Goal: Transaction & Acquisition: Purchase product/service

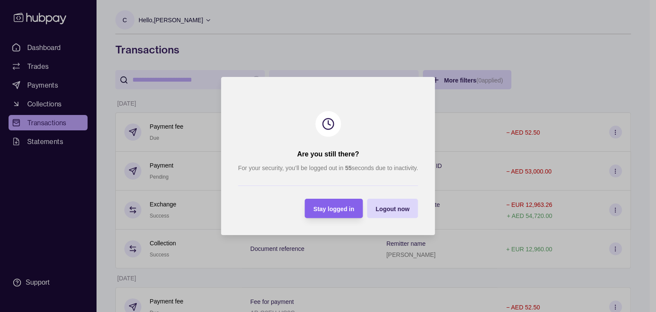
click at [336, 209] on span "Stay logged in" at bounding box center [333, 208] width 41 height 7
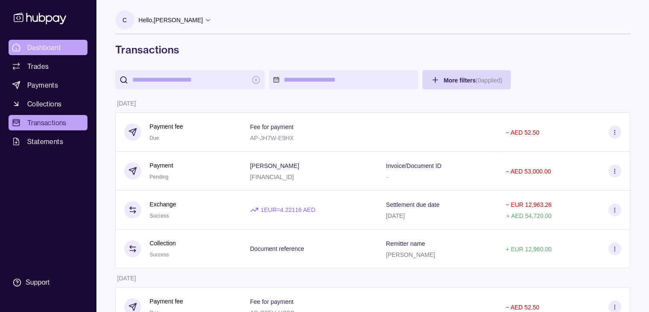
click at [42, 45] on span "Dashboard" at bounding box center [44, 47] width 34 height 10
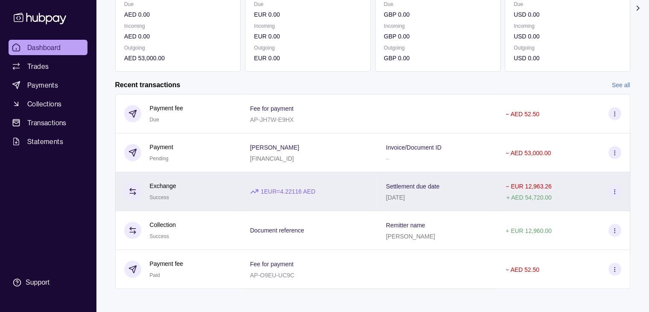
scroll to position [144, 0]
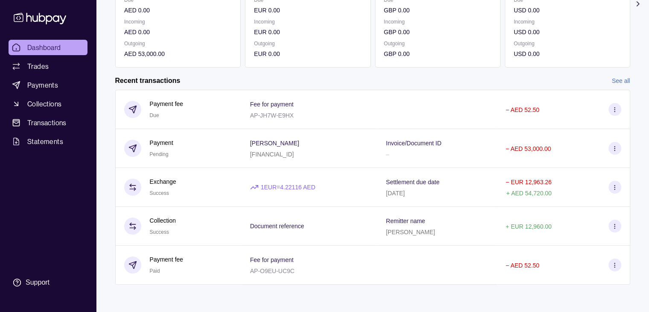
click at [621, 77] on link "See all" at bounding box center [621, 80] width 18 height 9
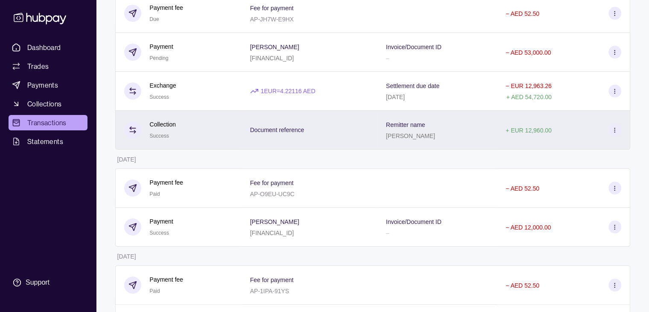
scroll to position [128, 0]
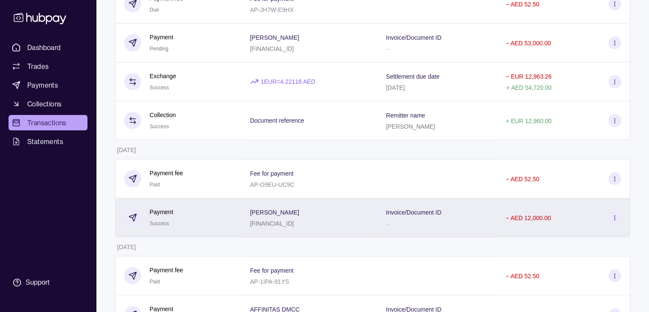
click at [515, 228] on div "− AED 12,000.00" at bounding box center [563, 217] width 133 height 39
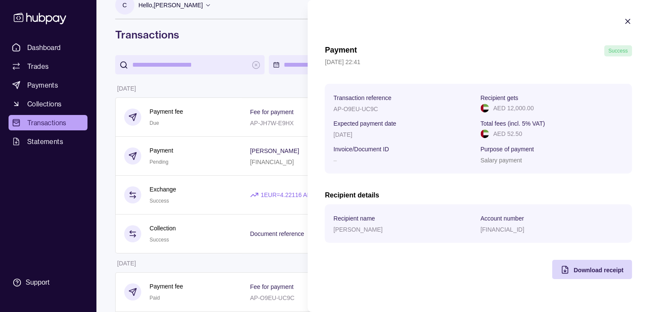
scroll to position [0, 0]
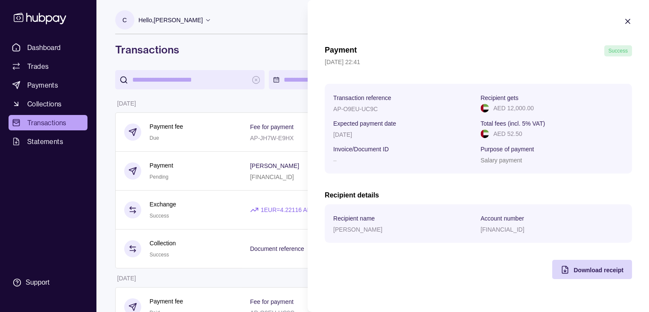
drag, startPoint x: 633, startPoint y: 22, endPoint x: 628, endPoint y: 20, distance: 5.2
click at [629, 20] on section "Payment Success [DATE] 22:41 Transaction reference AP-O9EU-UC9C Recipient gets …" at bounding box center [479, 148] width 342 height 296
click at [624, 23] on icon "button" at bounding box center [628, 21] width 9 height 9
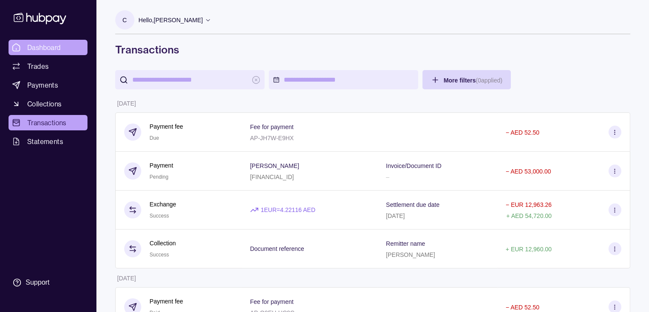
click at [32, 51] on span "Dashboard" at bounding box center [44, 47] width 34 height 10
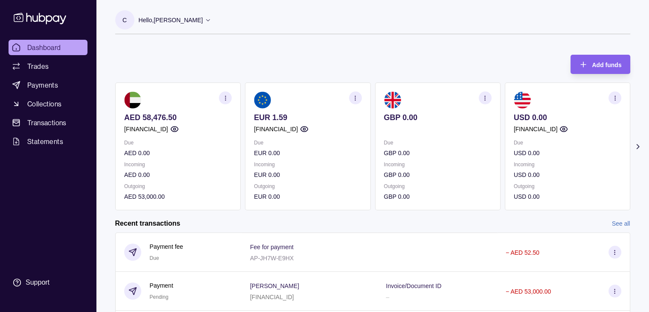
click at [316, 193] on p "EUR 0.00" at bounding box center [308, 196] width 108 height 9
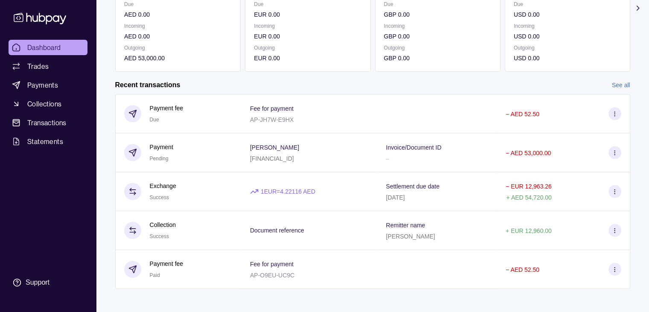
scroll to position [144, 0]
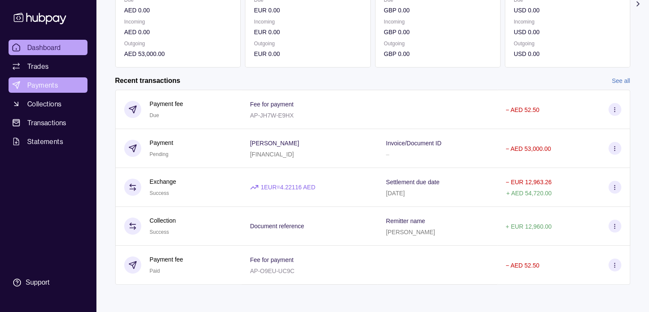
click at [45, 85] on span "Payments" at bounding box center [42, 85] width 31 height 10
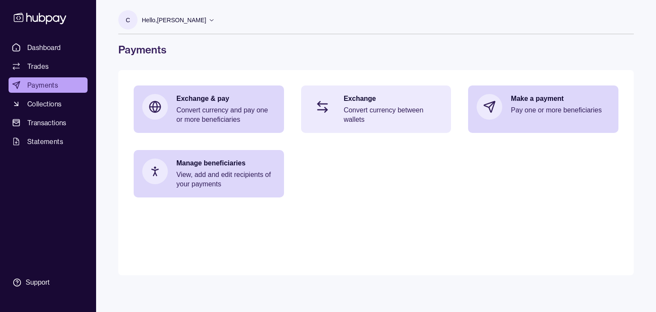
click at [391, 113] on p "Convert currency between wallets" at bounding box center [393, 114] width 99 height 19
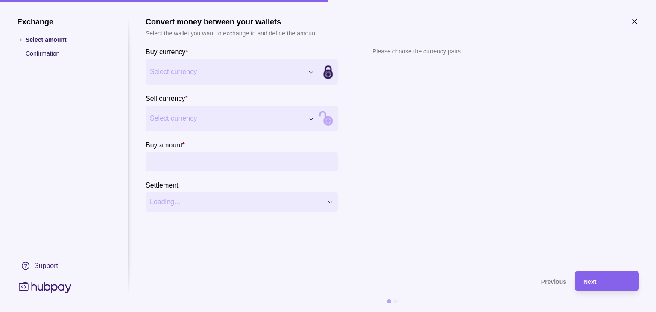
click at [309, 311] on div "Exchange Select amount Confirmation Support Convert money between your wallets …" at bounding box center [328, 312] width 656 height 0
click at [304, 311] on div "Exchange Select amount Confirmation Support Convert money between your wallets …" at bounding box center [328, 312] width 656 height 0
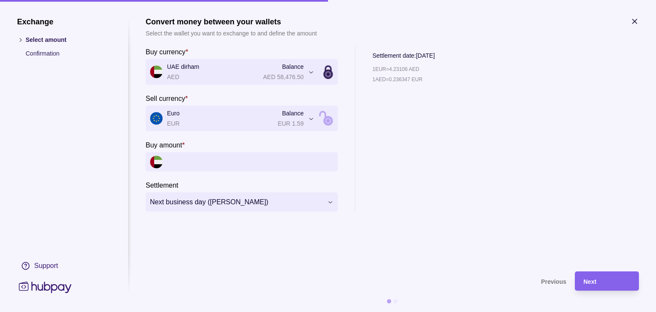
click at [241, 162] on input "Buy amount *" at bounding box center [250, 161] width 166 height 19
type input "******"
click at [636, 20] on icon "button" at bounding box center [634, 21] width 9 height 9
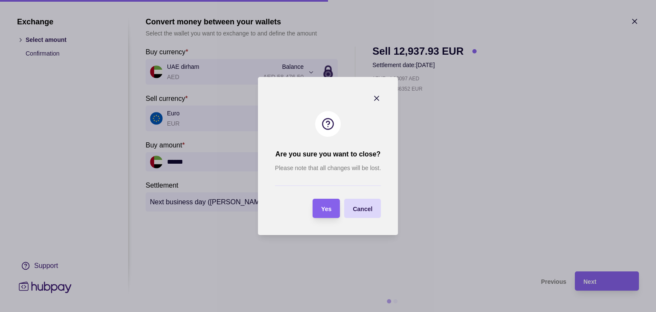
click at [324, 212] on div "Yes" at bounding box center [326, 208] width 10 height 10
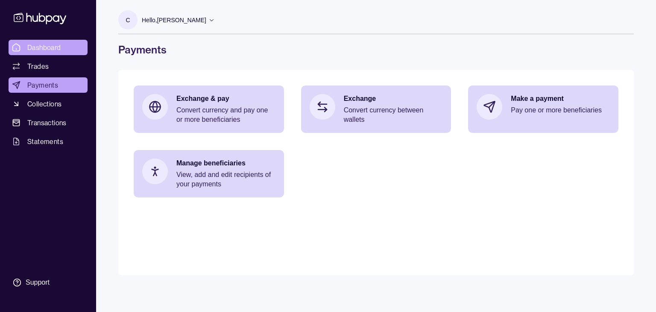
click at [29, 48] on span "Dashboard" at bounding box center [44, 47] width 34 height 10
